Goal: Information Seeking & Learning: Find specific fact

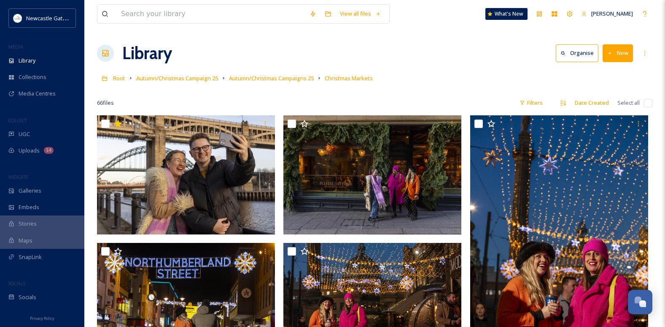
click at [38, 67] on div "Library" at bounding box center [42, 60] width 84 height 16
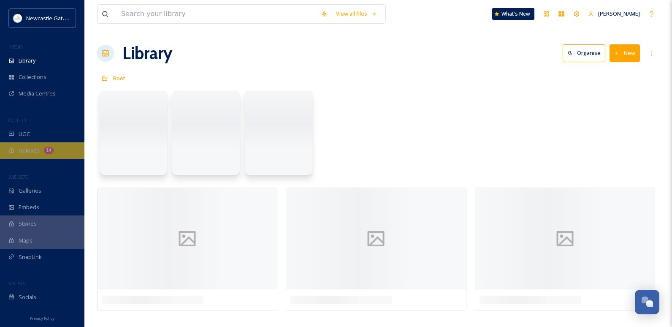
click at [33, 149] on span "Uploads" at bounding box center [29, 150] width 21 height 8
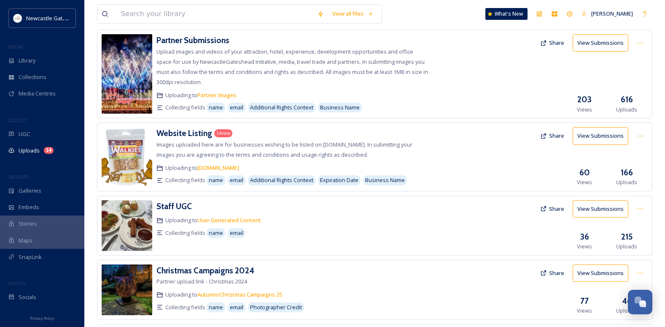
scroll to position [42, 0]
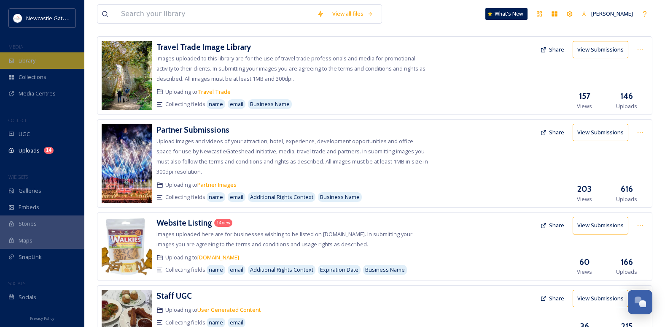
click at [39, 59] on div "Library" at bounding box center [42, 60] width 84 height 16
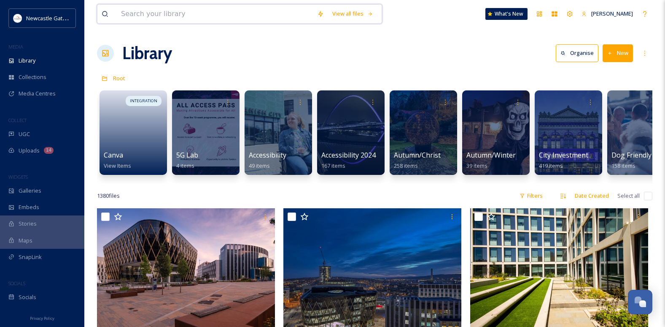
click at [168, 19] on input at bounding box center [215, 14] width 196 height 19
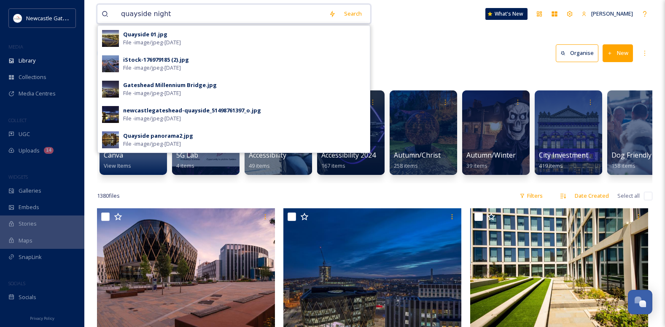
type input "quayside night"
drag, startPoint x: 368, startPoint y: 8, endPoint x: 364, endPoint y: 10, distance: 4.9
click at [366, 9] on div "Search Quayside 01.jpg File - image/jpeg - [DATE] iStock-176979185 (2).jpg File…" at bounding box center [345, 13] width 41 height 16
click at [362, 11] on div "Search" at bounding box center [353, 13] width 26 height 16
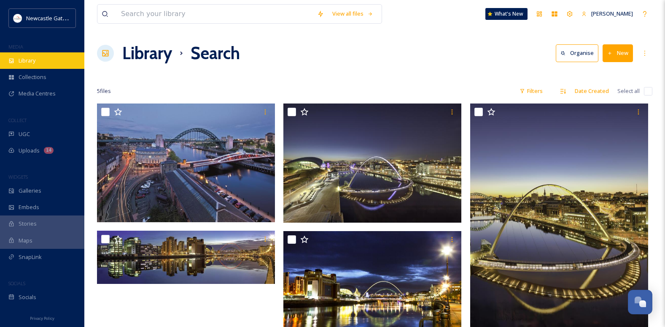
click at [19, 59] on span "Library" at bounding box center [27, 61] width 17 height 8
